Goal: Check status

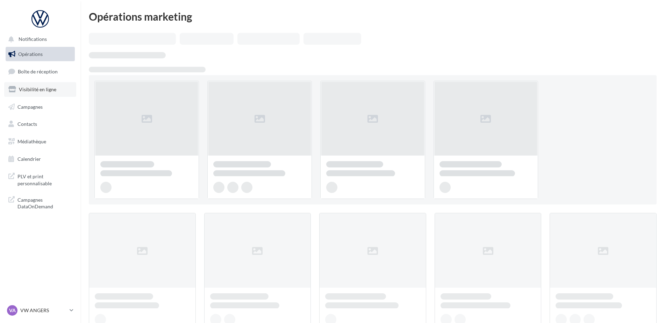
click at [41, 88] on span "Visibilité en ligne" at bounding box center [37, 89] width 37 height 6
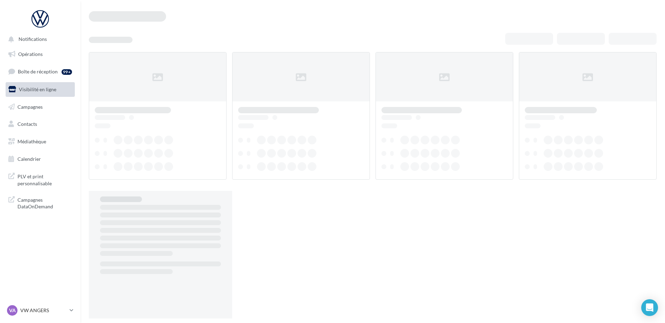
drag, startPoint x: 0, startPoint y: 0, endPoint x: 45, endPoint y: 88, distance: 99.2
click at [45, 88] on span "Visibilité en ligne" at bounding box center [37, 89] width 37 height 6
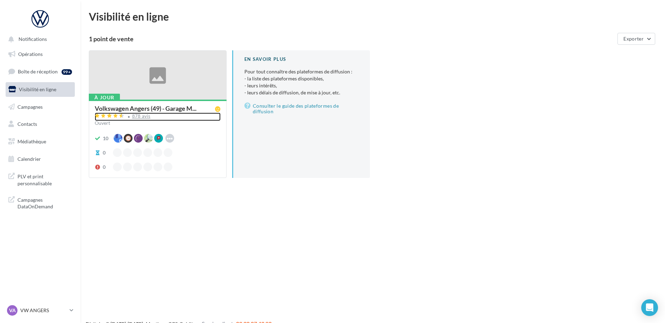
click at [138, 119] on div "878 avis" at bounding box center [141, 116] width 19 height 5
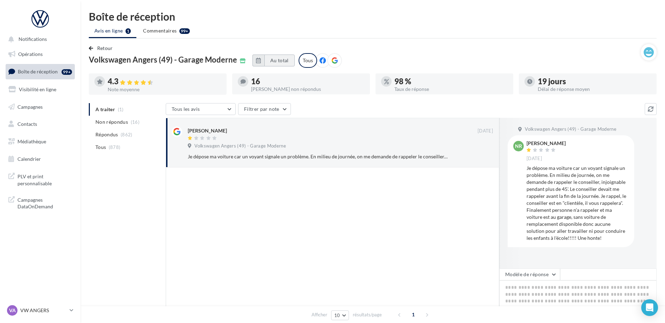
click at [272, 59] on button "Au total" at bounding box center [279, 61] width 30 height 12
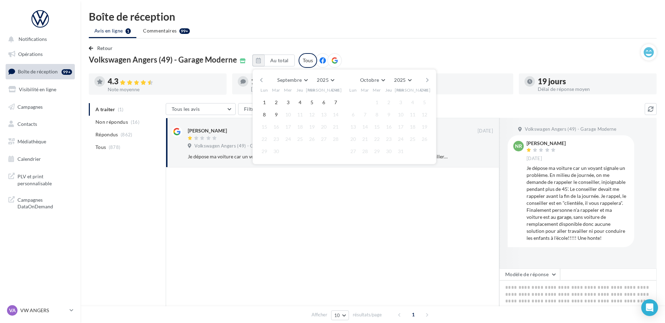
click at [264, 79] on div "Septembre Janvier Février Mars Avril Mai Juin Juillet Août Septembre Octobre No…" at bounding box center [344, 80] width 160 height 10
click at [260, 79] on button "button" at bounding box center [261, 80] width 6 height 10
click at [276, 102] on button "1" at bounding box center [276, 102] width 10 height 10
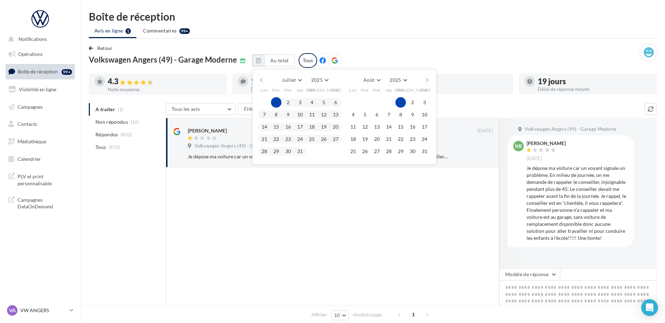
click at [426, 82] on button "button" at bounding box center [428, 80] width 6 height 10
click at [362, 115] on button "9" at bounding box center [365, 114] width 10 height 10
